Goal: Task Accomplishment & Management: Manage account settings

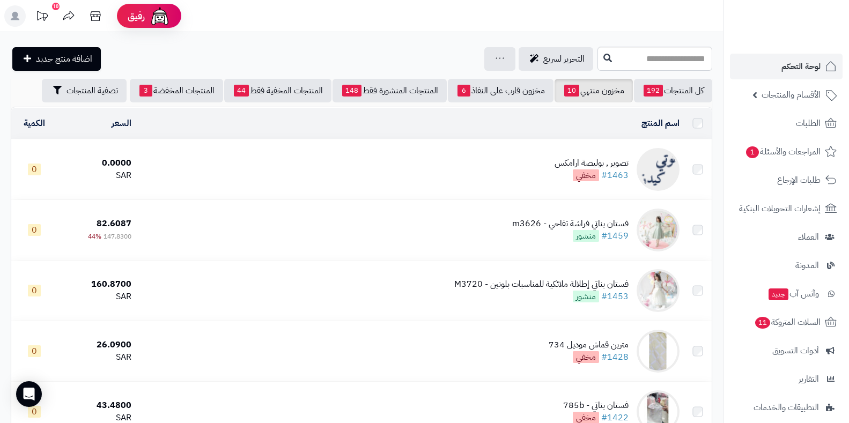
scroll to position [107, 0]
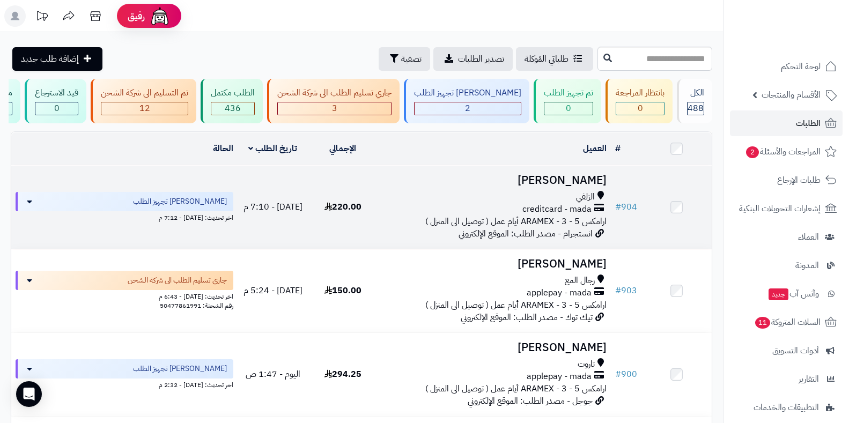
click at [594, 215] on div "creditcard - mada" at bounding box center [495, 209] width 225 height 12
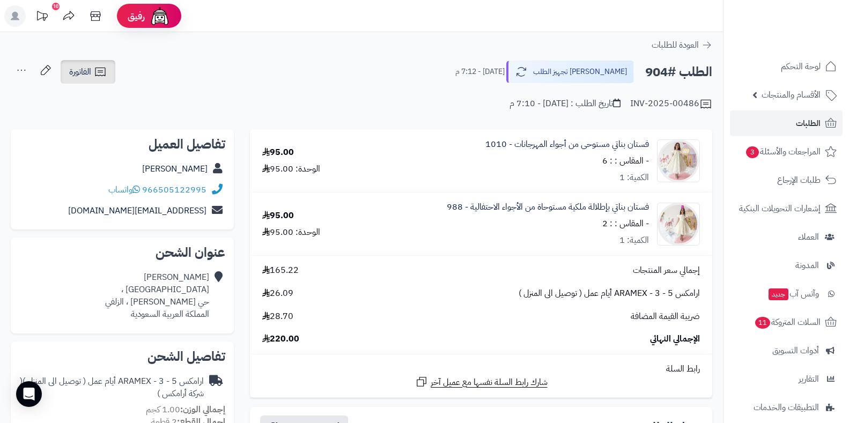
click at [75, 75] on span "الفاتورة" at bounding box center [80, 71] width 22 height 13
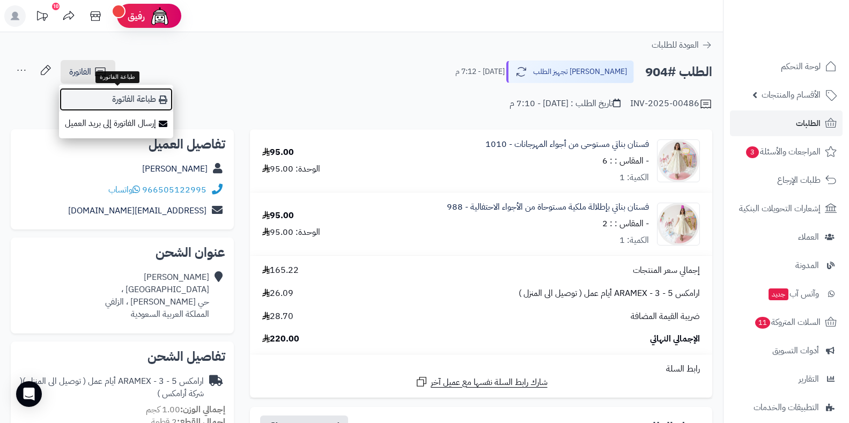
click at [90, 95] on link "طباعة الفاتورة" at bounding box center [116, 99] width 114 height 24
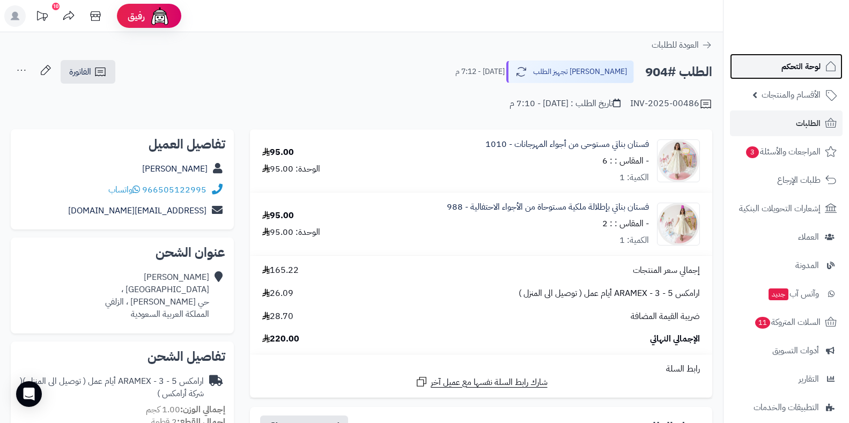
click at [800, 58] on link "لوحة التحكم" at bounding box center [786, 67] width 113 height 26
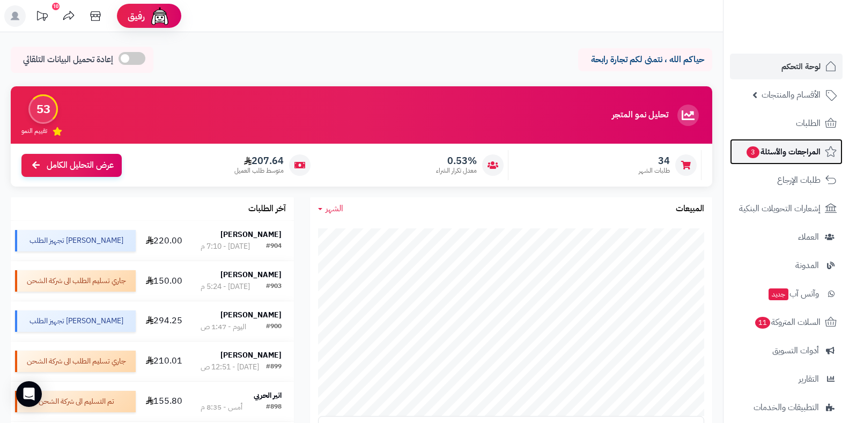
click at [746, 145] on span "المراجعات والأسئلة 3" at bounding box center [783, 151] width 75 height 15
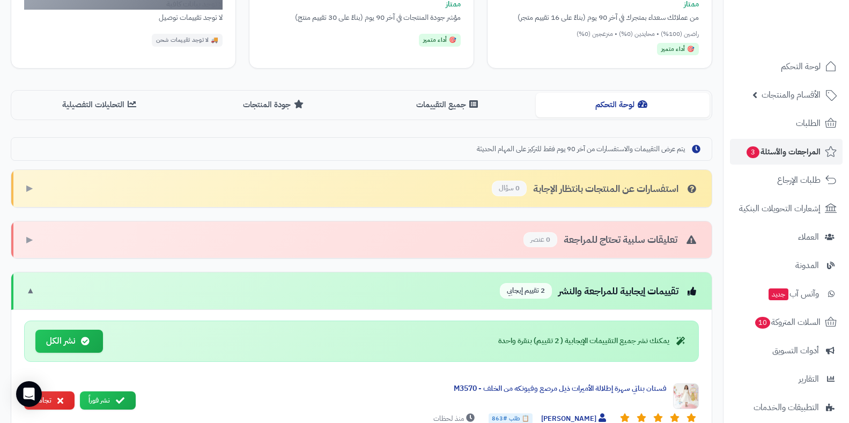
scroll to position [186, 0]
click at [86, 343] on icon at bounding box center [85, 340] width 9 height 9
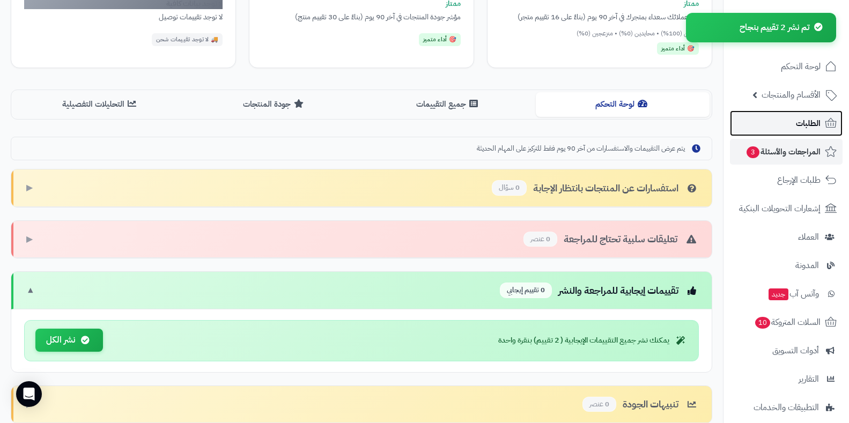
click at [772, 117] on link "الطلبات" at bounding box center [786, 124] width 113 height 26
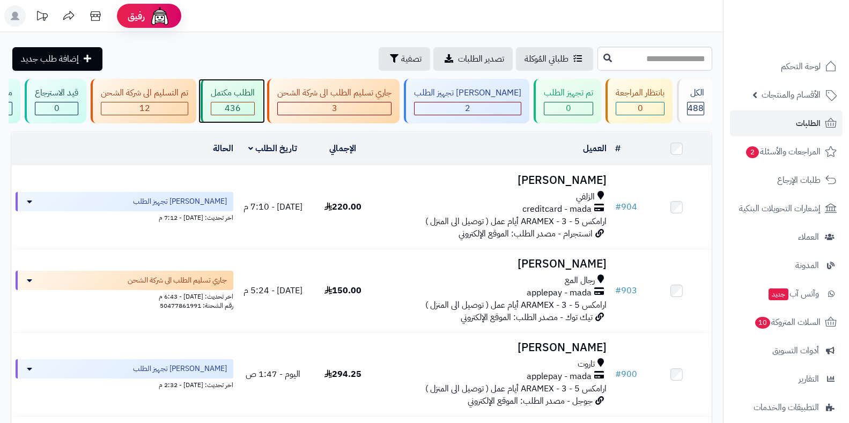
click at [241, 108] on span "436" at bounding box center [233, 108] width 16 height 13
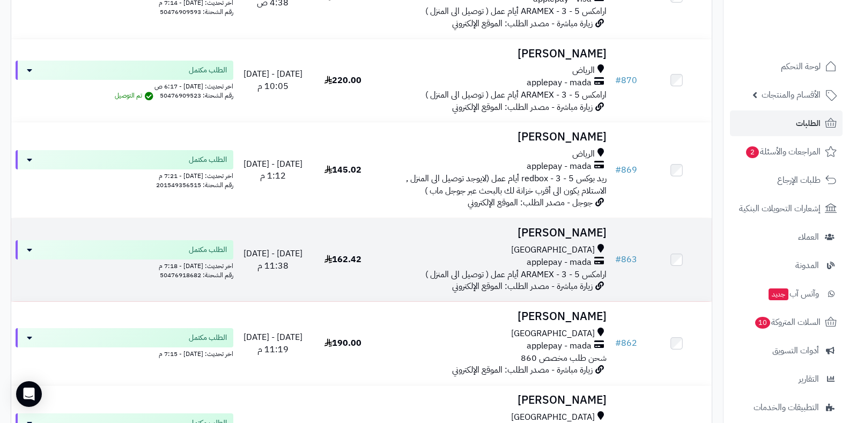
scroll to position [751, 0]
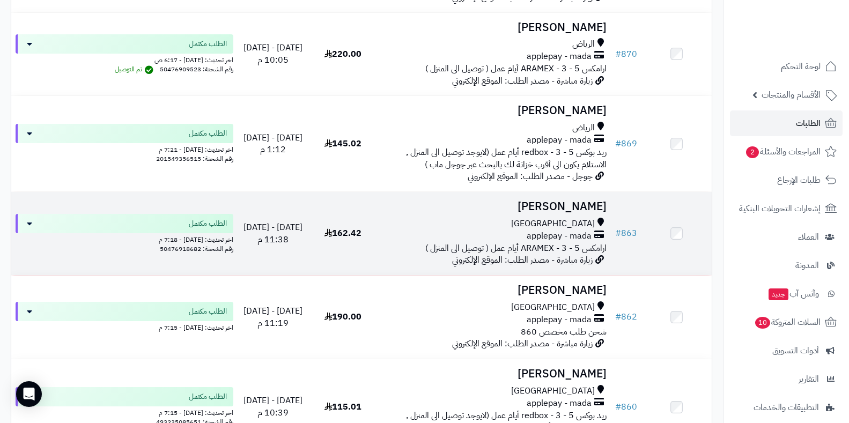
click at [578, 252] on span "ارامكس ARAMEX - 3 - 5 أيام عمل ( توصيل الى المنزل )" at bounding box center [516, 248] width 181 height 13
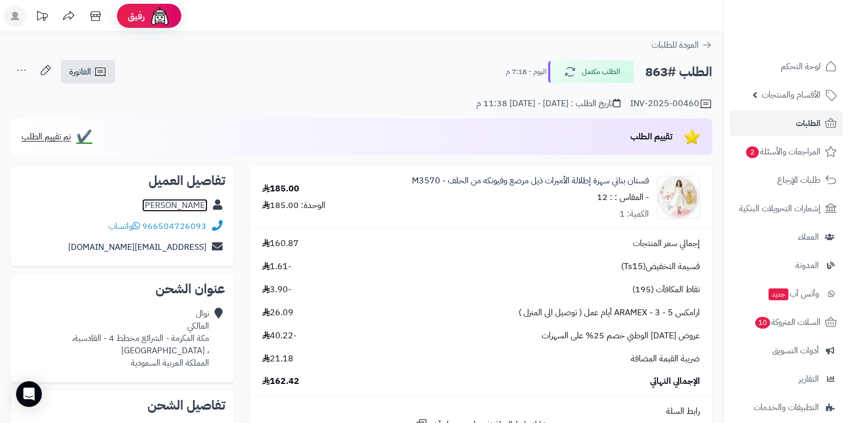
click at [195, 204] on link "[PERSON_NAME]" at bounding box center [174, 205] width 65 height 13
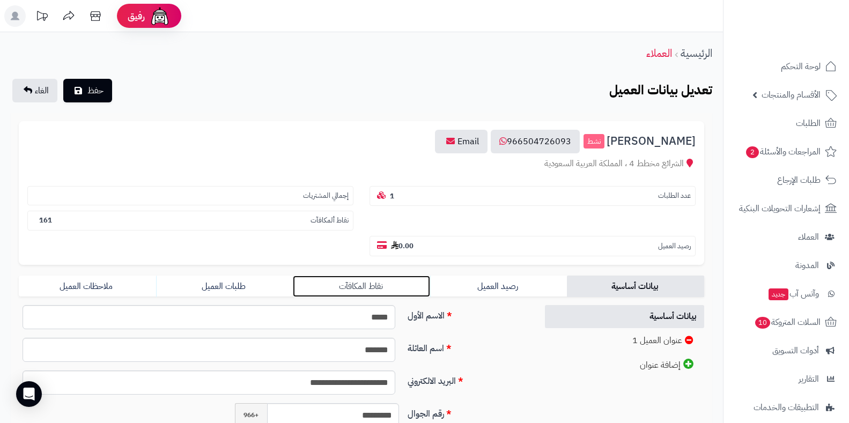
click at [384, 279] on link "نقاط المكافآت" at bounding box center [361, 286] width 137 height 21
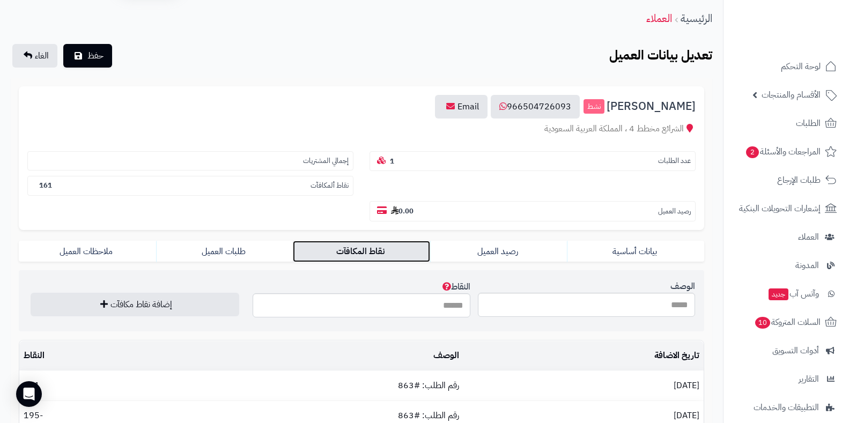
scroll to position [54, 0]
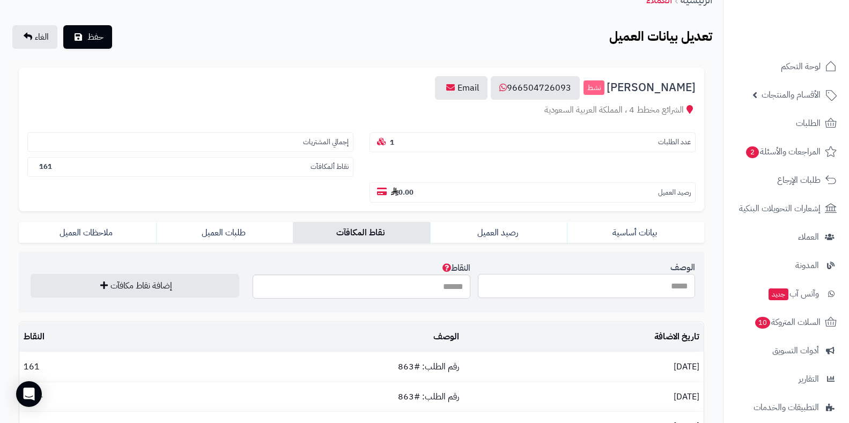
click at [542, 295] on input "الوصف" at bounding box center [586, 286] width 217 height 24
drag, startPoint x: 613, startPoint y: 287, endPoint x: 671, endPoint y: 275, distance: 58.6
click at [671, 275] on input "**********" at bounding box center [586, 286] width 217 height 24
type input "**********"
type input "***"
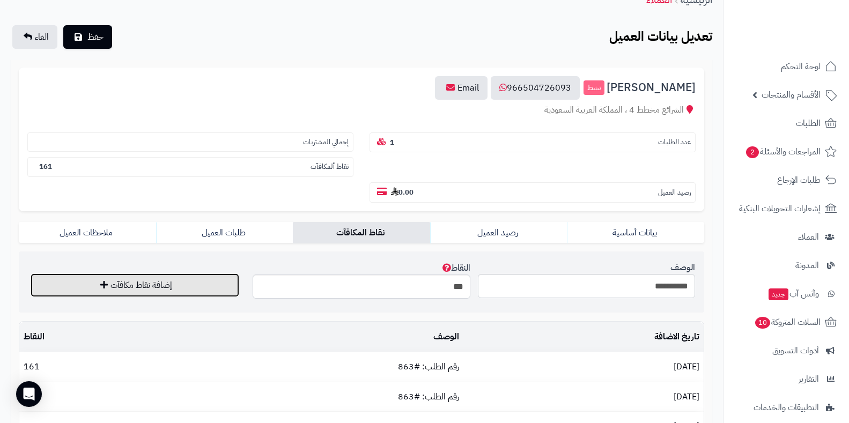
click at [196, 284] on button "إضافة نقاط مكافآت" at bounding box center [135, 286] width 209 height 24
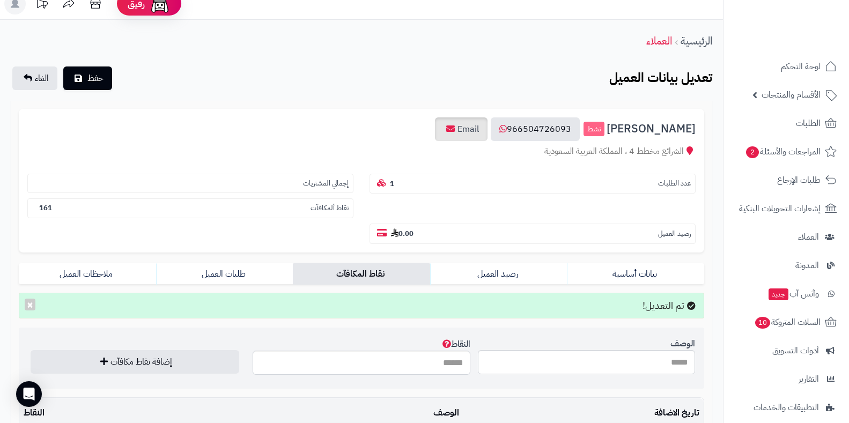
scroll to position [0, 0]
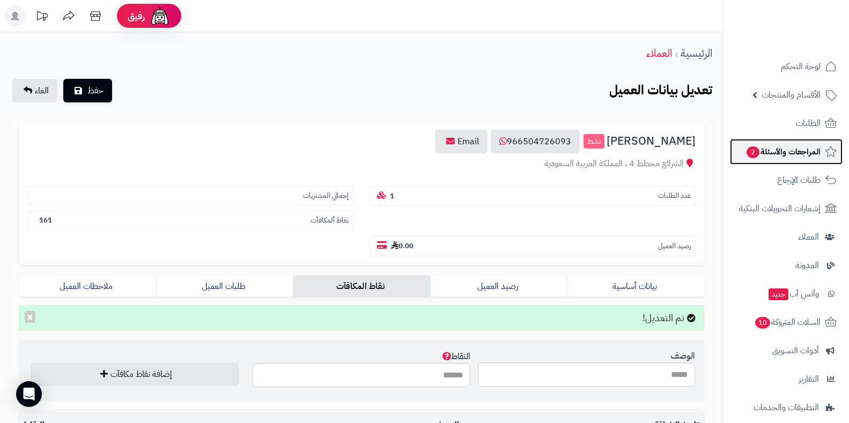
click at [764, 148] on span "المراجعات والأسئلة 2" at bounding box center [783, 151] width 75 height 15
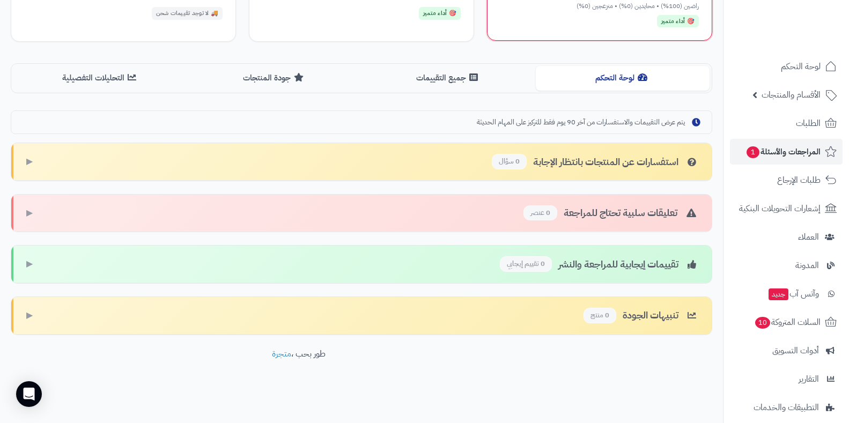
scroll to position [105, 0]
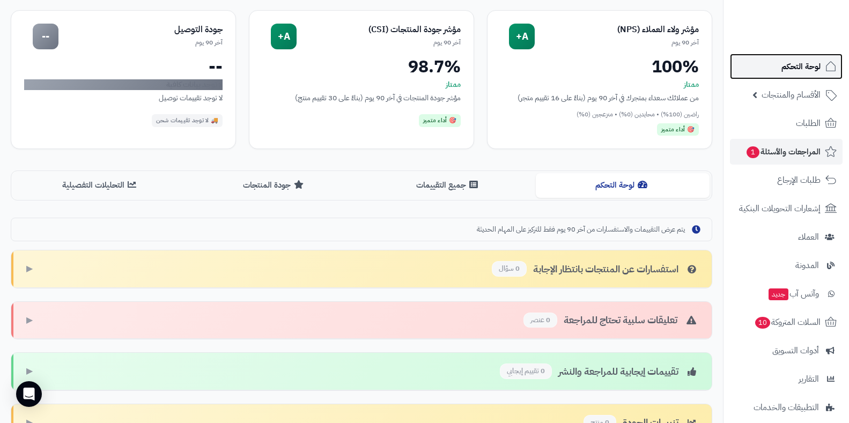
click at [789, 67] on span "لوحة التحكم" at bounding box center [801, 66] width 39 height 15
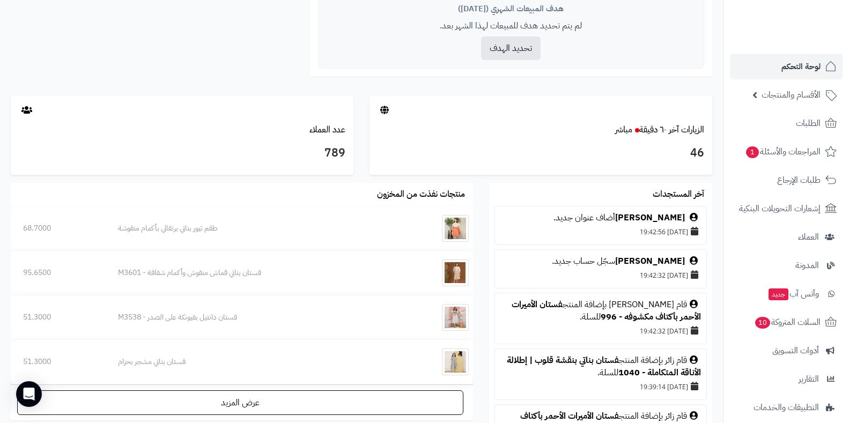
scroll to position [483, 0]
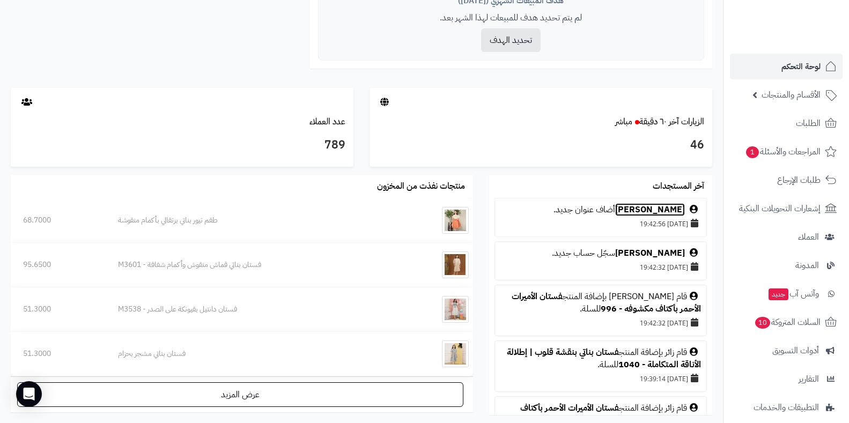
click at [665, 210] on link "[PERSON_NAME]" at bounding box center [650, 209] width 70 height 13
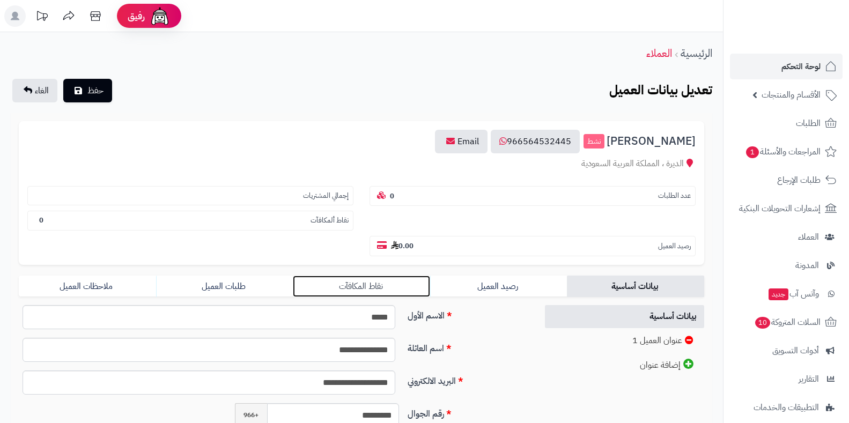
click at [395, 291] on link "نقاط المكافآت" at bounding box center [361, 286] width 137 height 21
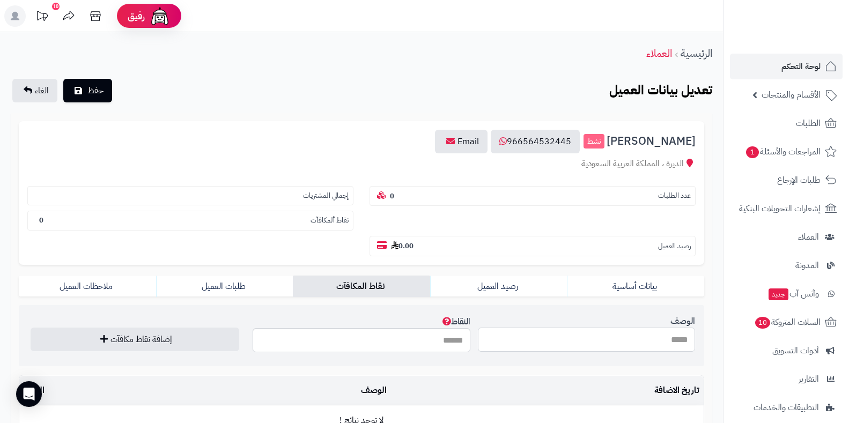
click at [534, 338] on input "الوصف" at bounding box center [586, 340] width 217 height 24
type input "**********"
click at [455, 341] on input "النقاط" at bounding box center [361, 340] width 217 height 24
type input "***"
click at [173, 340] on button "إضافة نقاط مكافآت" at bounding box center [135, 339] width 209 height 24
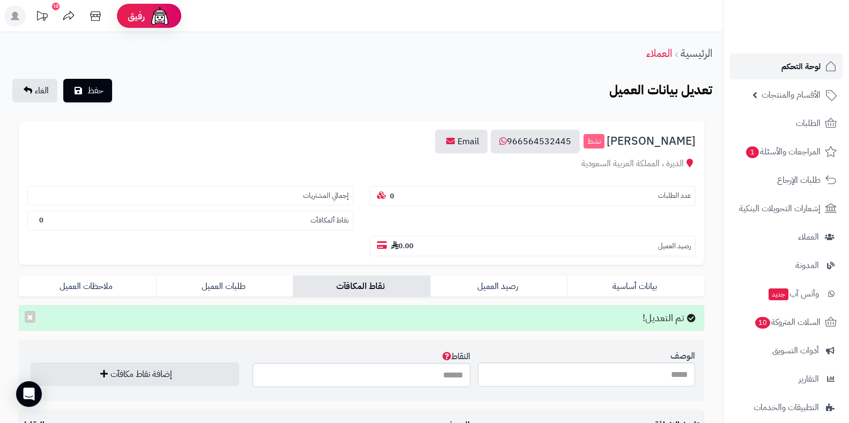
click at [763, 65] on link "لوحة التحكم" at bounding box center [786, 67] width 113 height 26
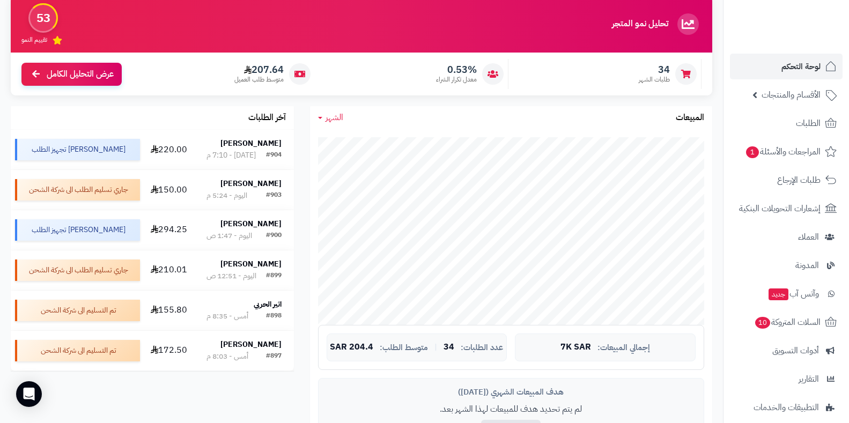
scroll to position [76, 0]
